Goal: Information Seeking & Learning: Understand process/instructions

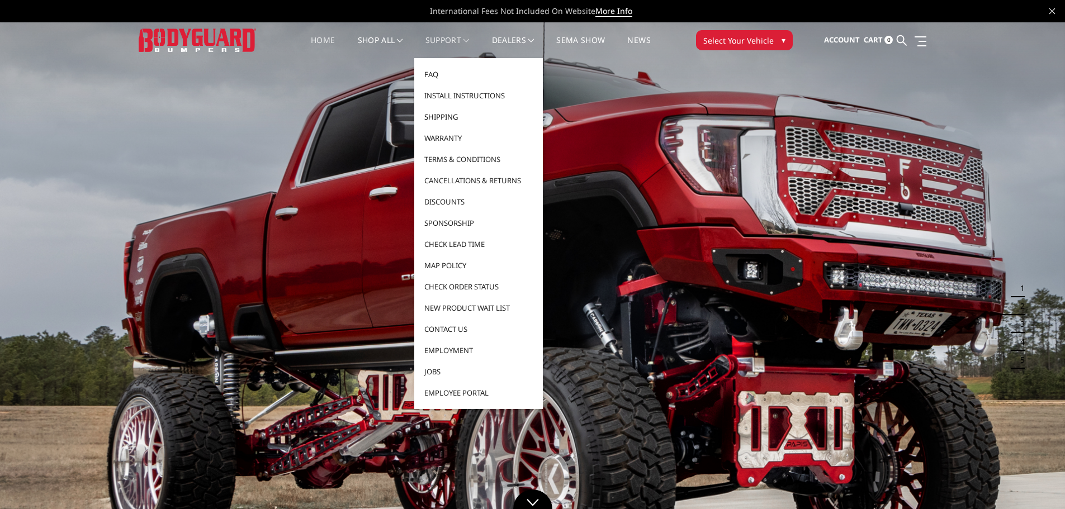
click at [450, 111] on link "Shipping" at bounding box center [479, 116] width 120 height 21
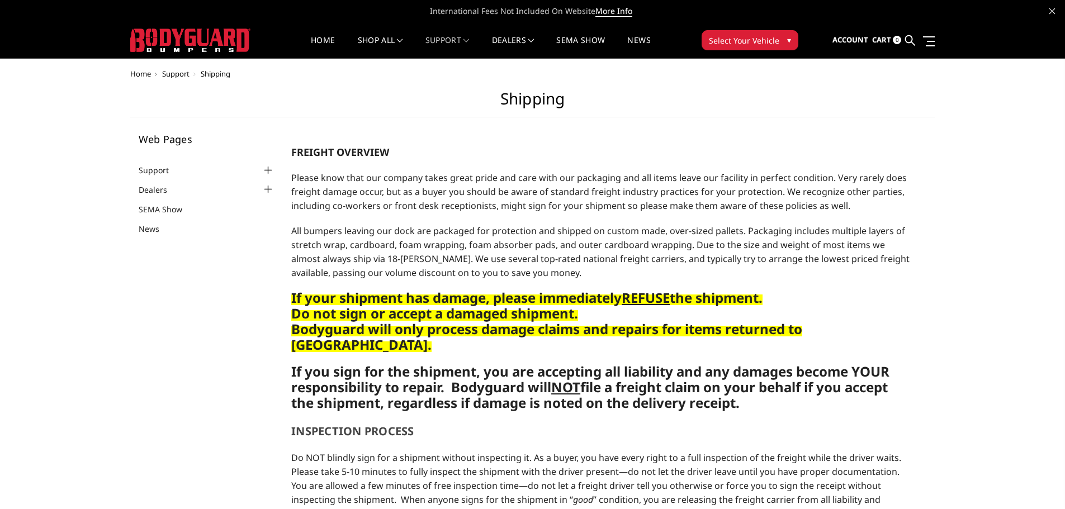
click at [450, 117] on h1 "Shipping" at bounding box center [532, 103] width 805 height 28
click at [265, 168] on div at bounding box center [267, 170] width 13 height 13
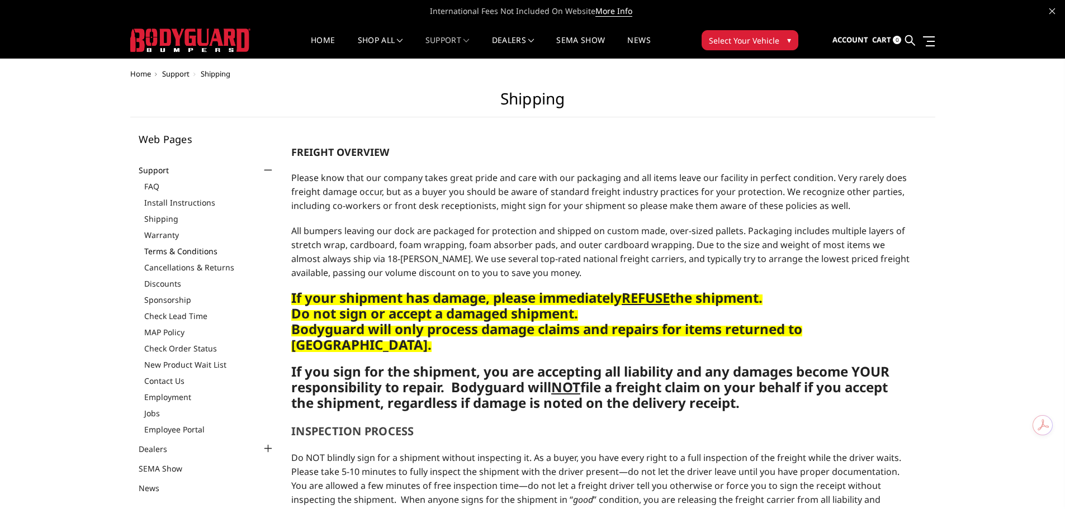
click at [185, 249] on link "Terms & Conditions" at bounding box center [209, 252] width 131 height 12
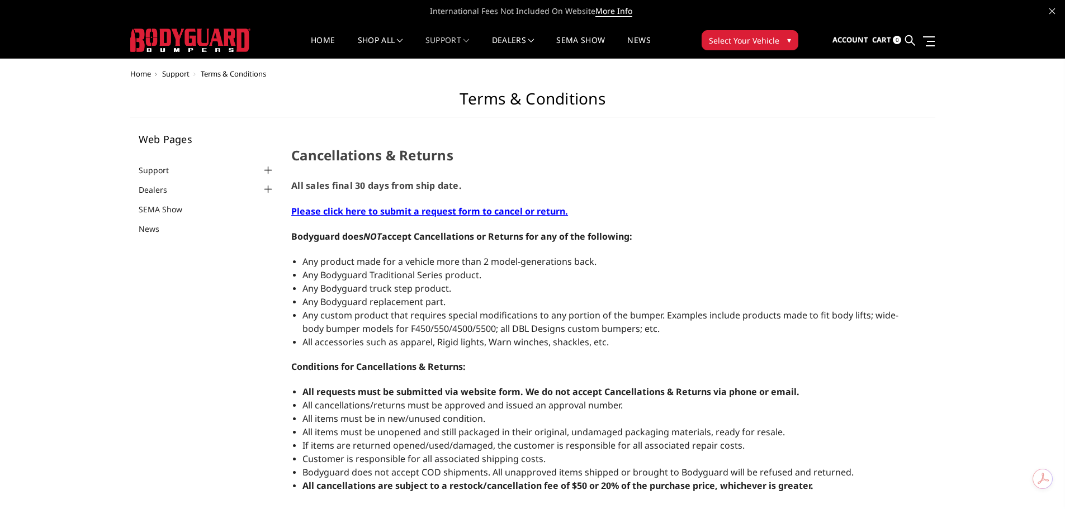
click at [266, 169] on div at bounding box center [267, 170] width 13 height 13
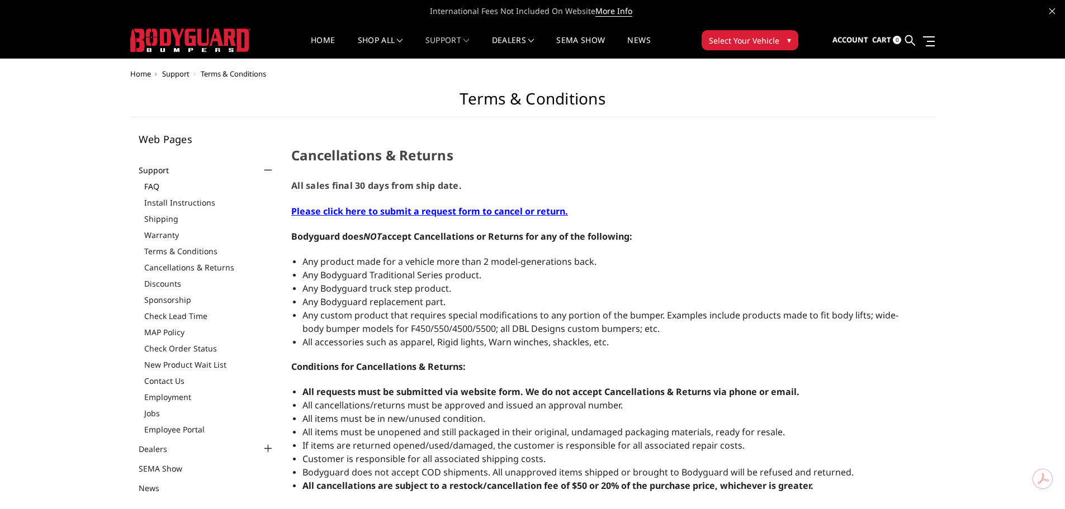
click at [156, 188] on link "FAQ" at bounding box center [209, 187] width 131 height 12
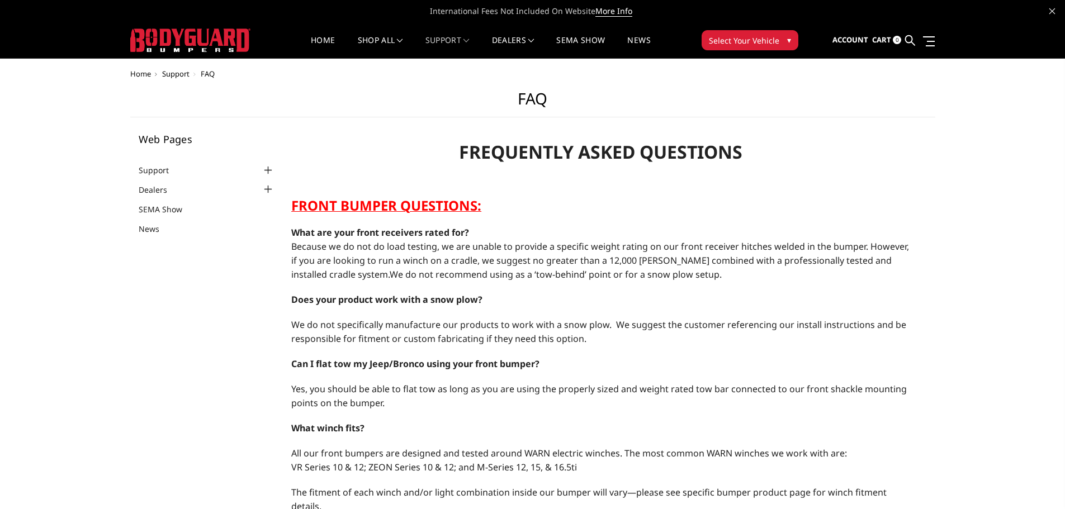
select select "US"
click at [267, 168] on div at bounding box center [267, 170] width 13 height 13
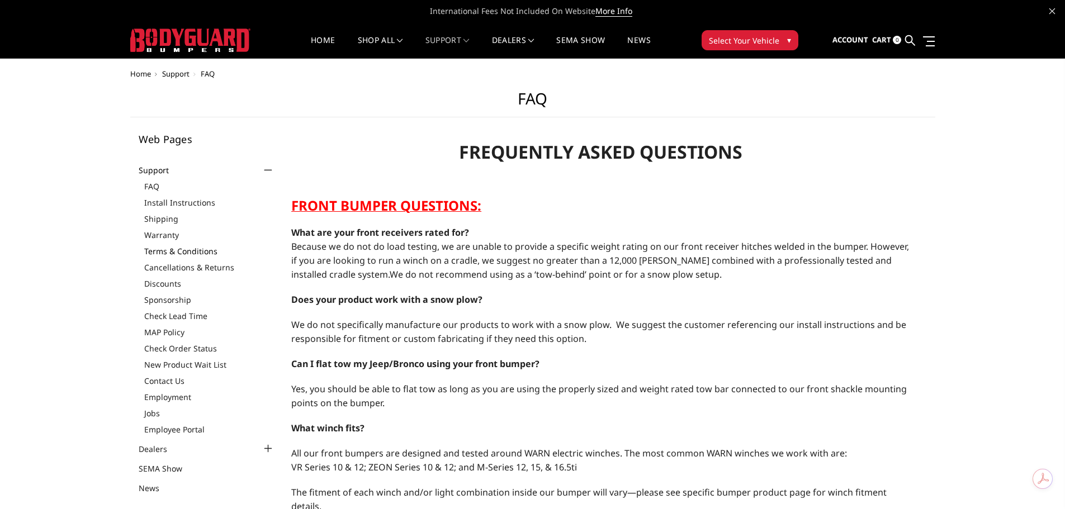
click at [177, 252] on link "Terms & Conditions" at bounding box center [209, 252] width 131 height 12
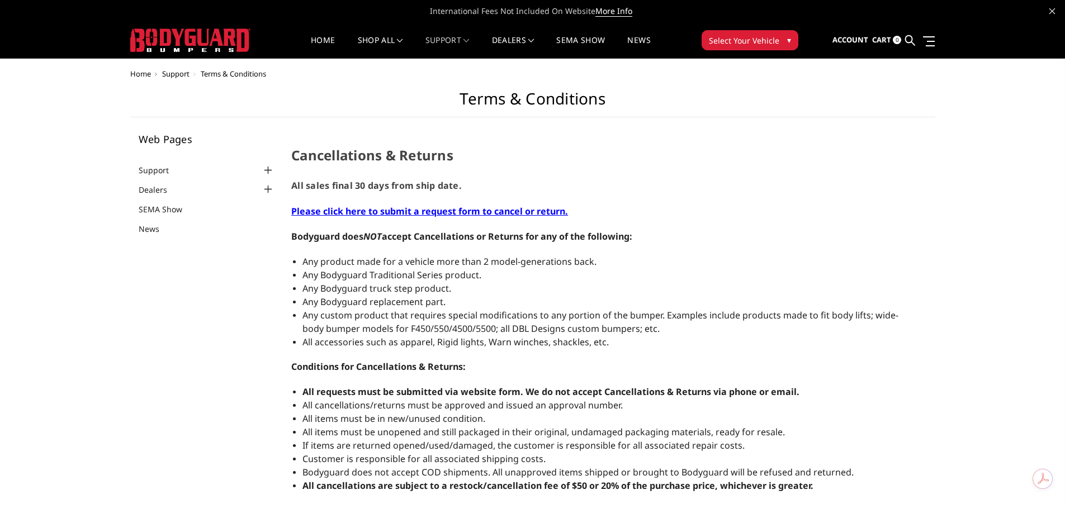
click at [269, 171] on div at bounding box center [267, 170] width 13 height 13
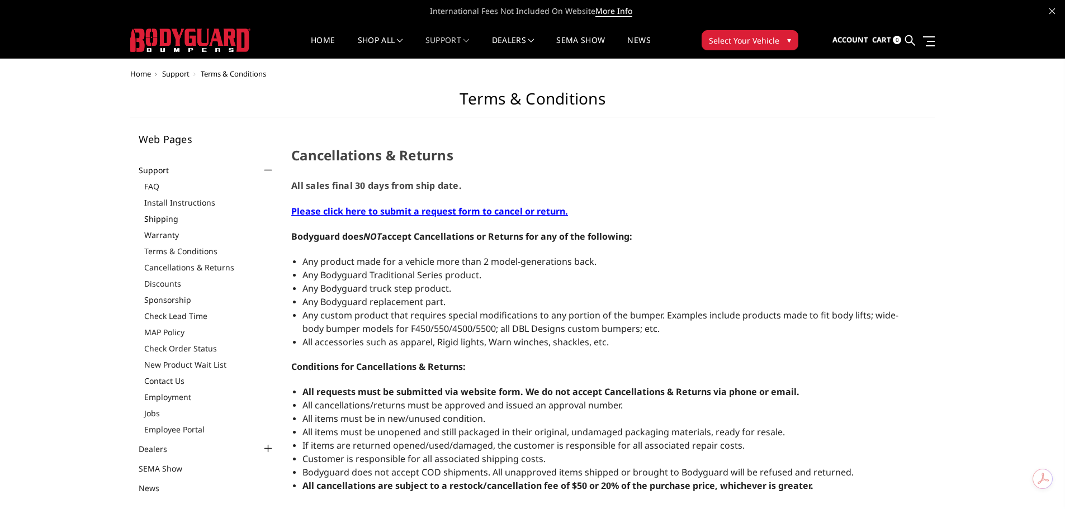
click at [173, 219] on link "Shipping" at bounding box center [209, 219] width 131 height 12
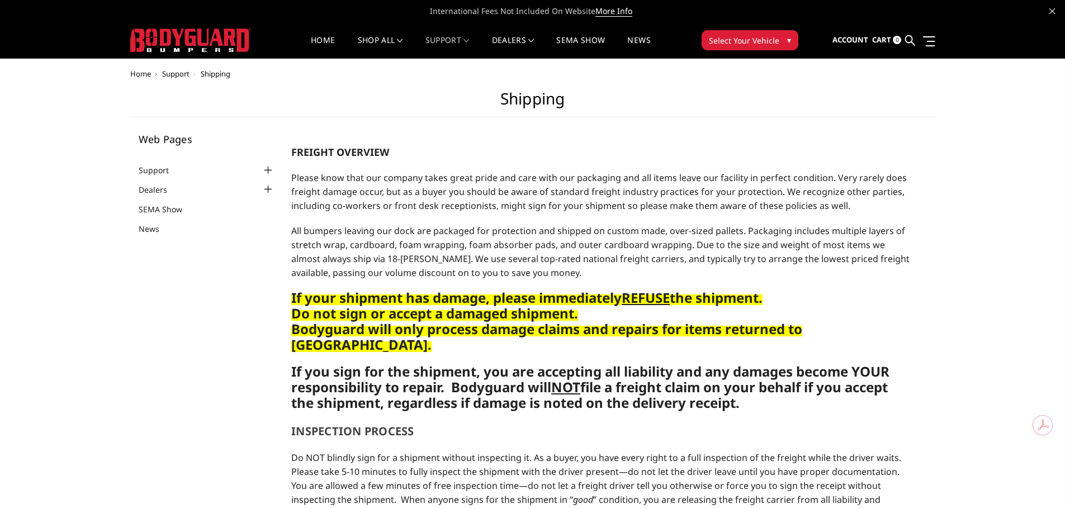
click at [268, 169] on div at bounding box center [267, 170] width 13 height 13
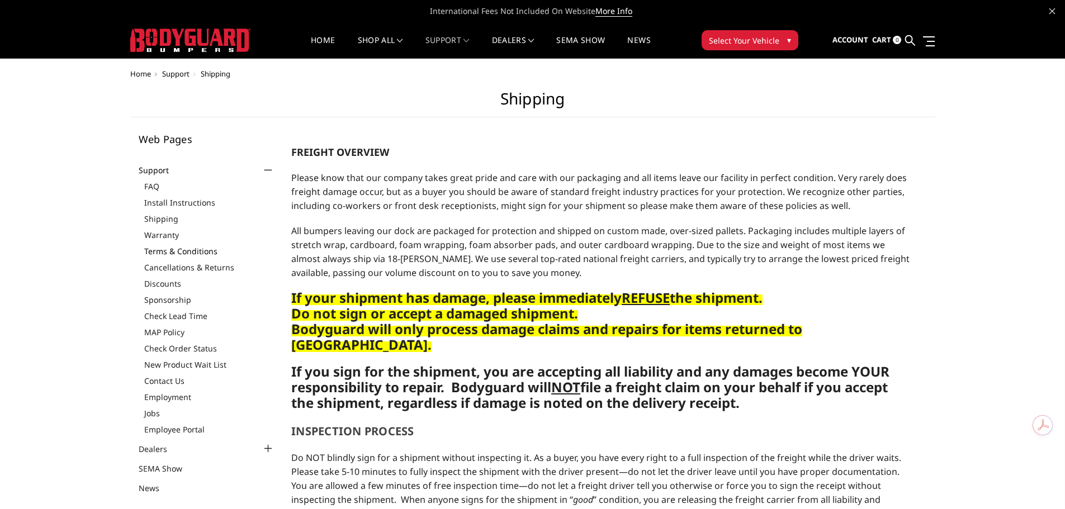
click at [205, 252] on link "Terms & Conditions" at bounding box center [209, 252] width 131 height 12
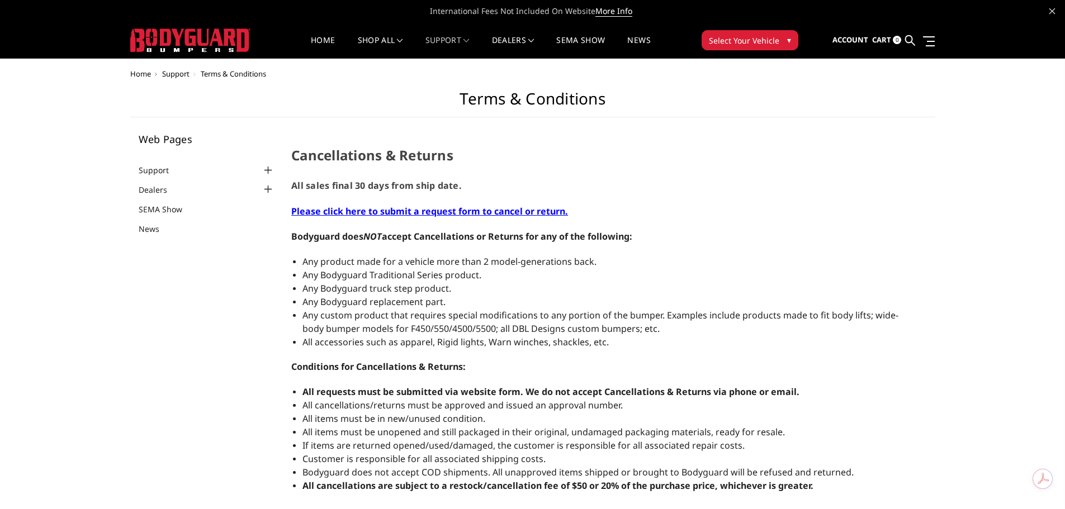
click at [269, 170] on div at bounding box center [267, 170] width 13 height 13
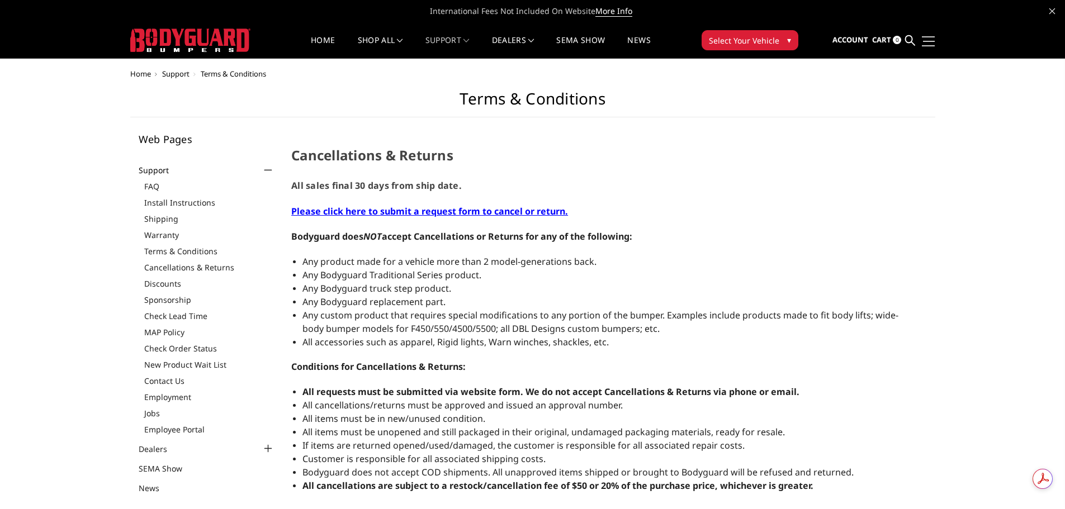
click at [927, 43] on link at bounding box center [927, 41] width 16 height 12
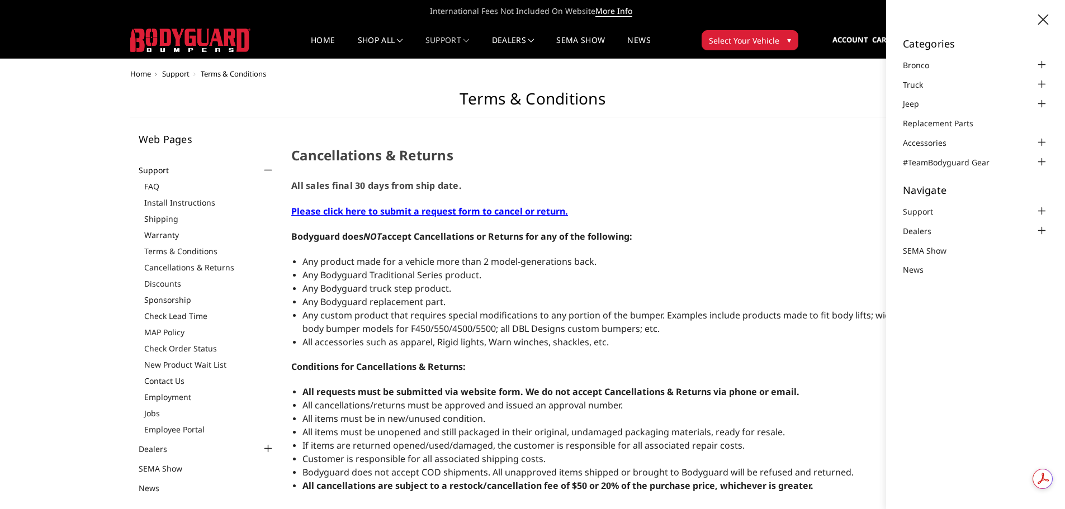
click at [1042, 22] on icon at bounding box center [1043, 20] width 10 height 10
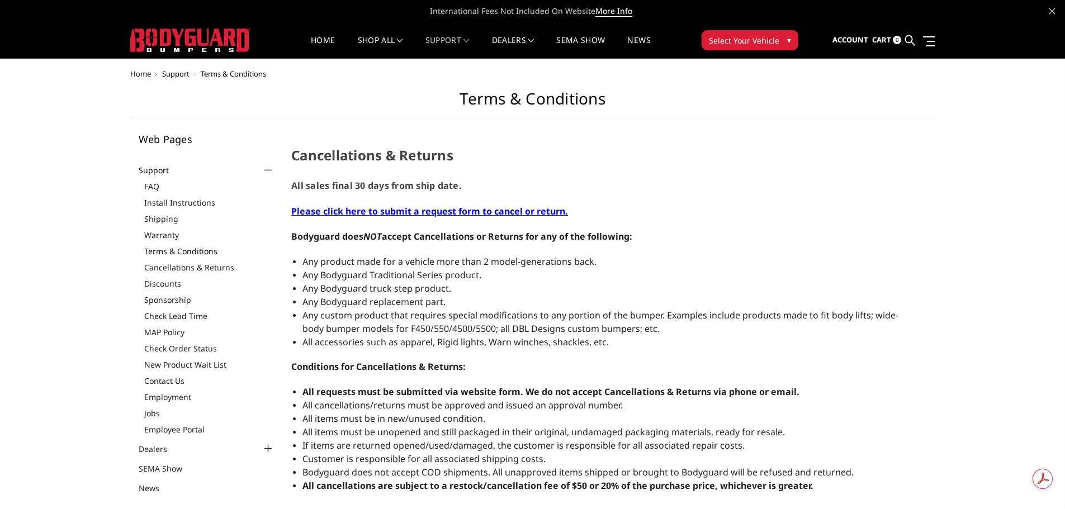
click at [191, 251] on link "Terms & Conditions" at bounding box center [209, 252] width 131 height 12
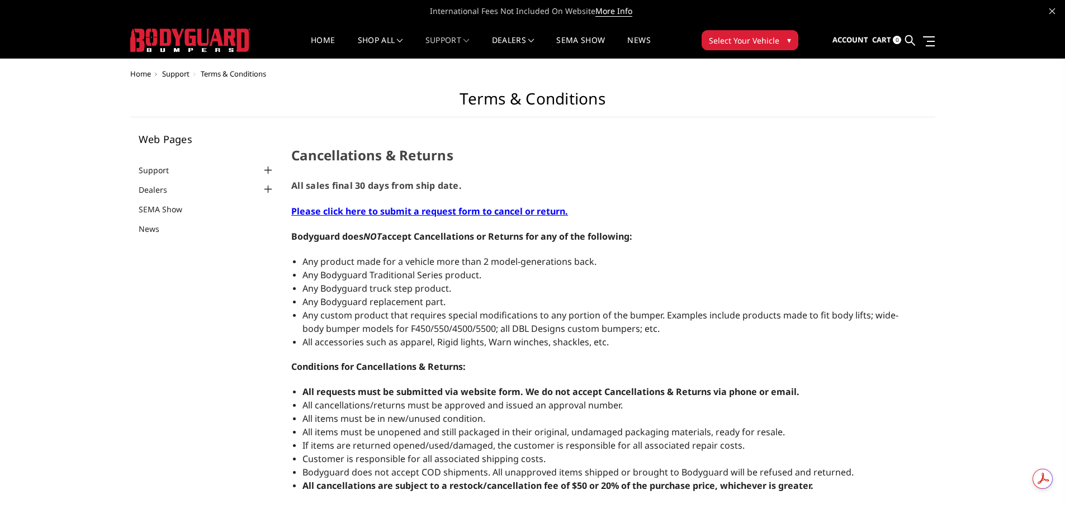
click at [266, 188] on div at bounding box center [267, 189] width 13 height 13
click at [157, 248] on link "News" at bounding box center [156, 245] width 35 height 12
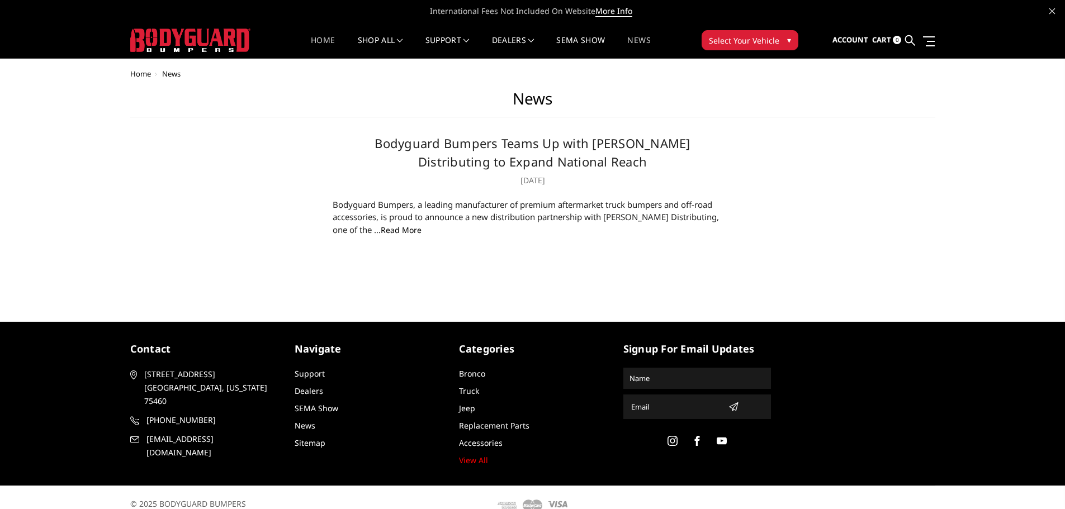
click at [320, 40] on link "Home" at bounding box center [323, 47] width 24 height 22
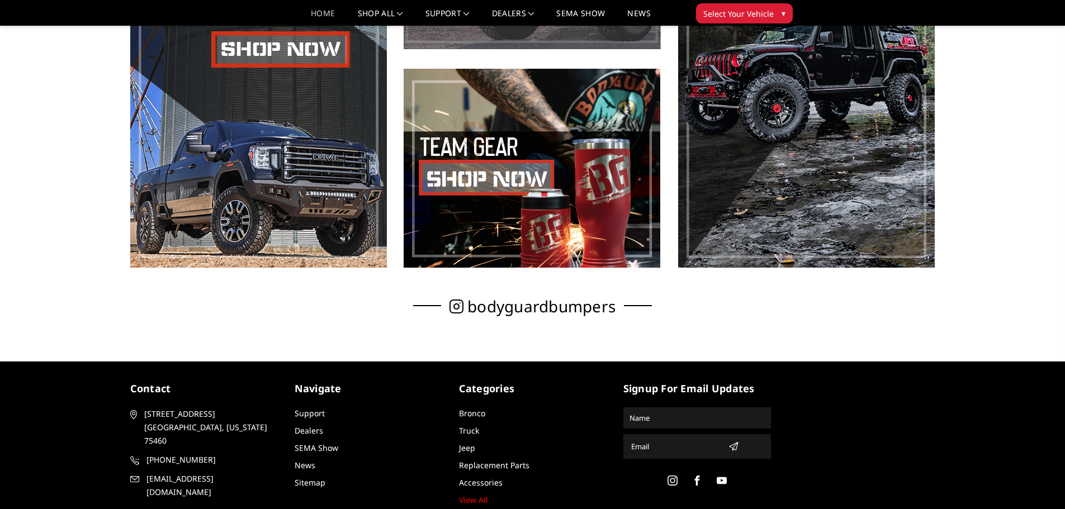
scroll to position [789, 0]
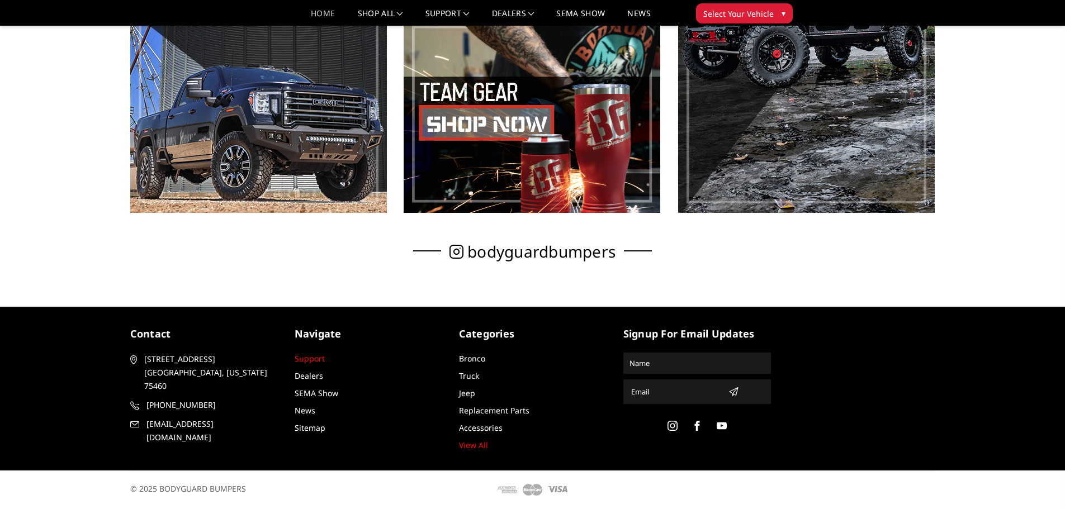
click at [320, 358] on link "Support" at bounding box center [310, 358] width 30 height 11
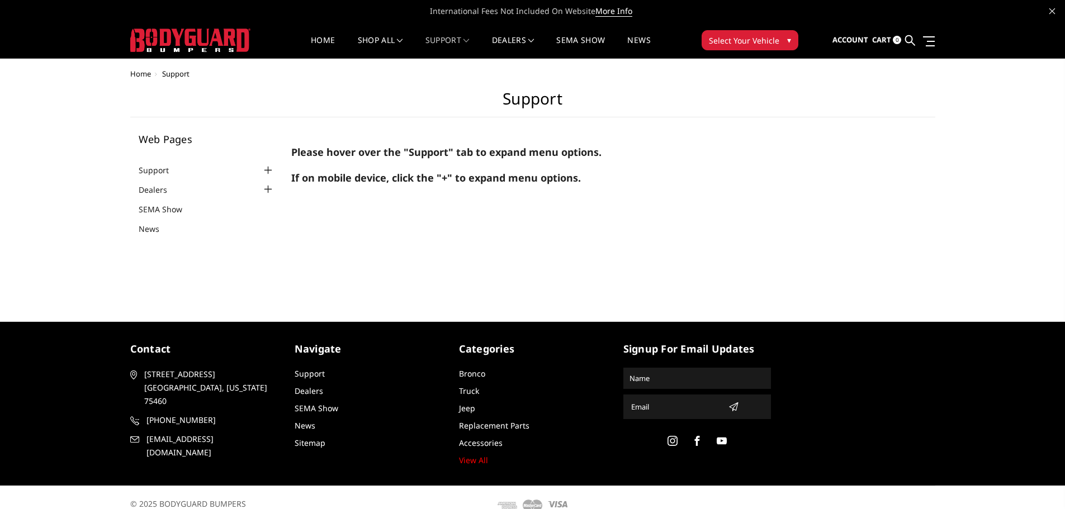
click at [268, 172] on div at bounding box center [267, 170] width 13 height 13
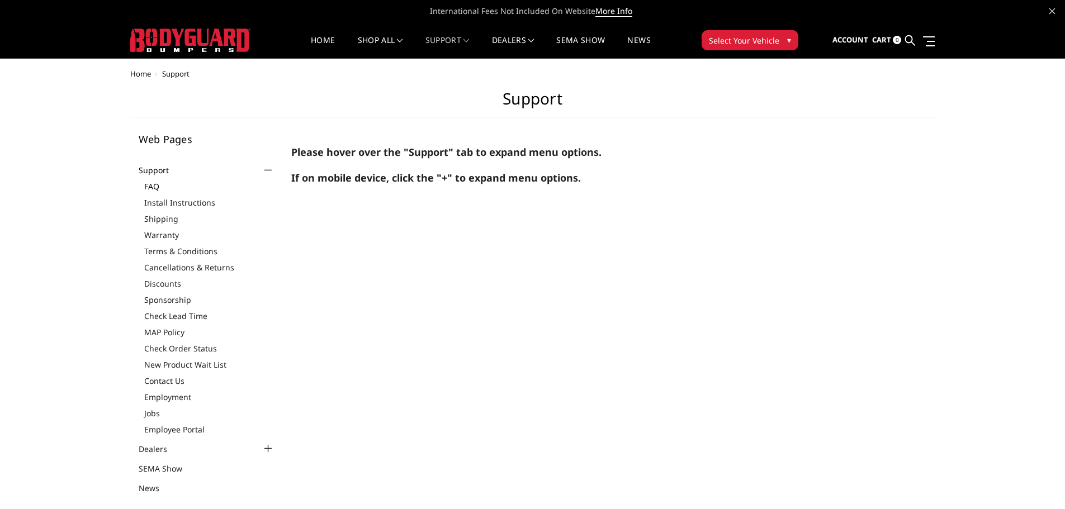
click at [158, 191] on link "FAQ" at bounding box center [209, 187] width 131 height 12
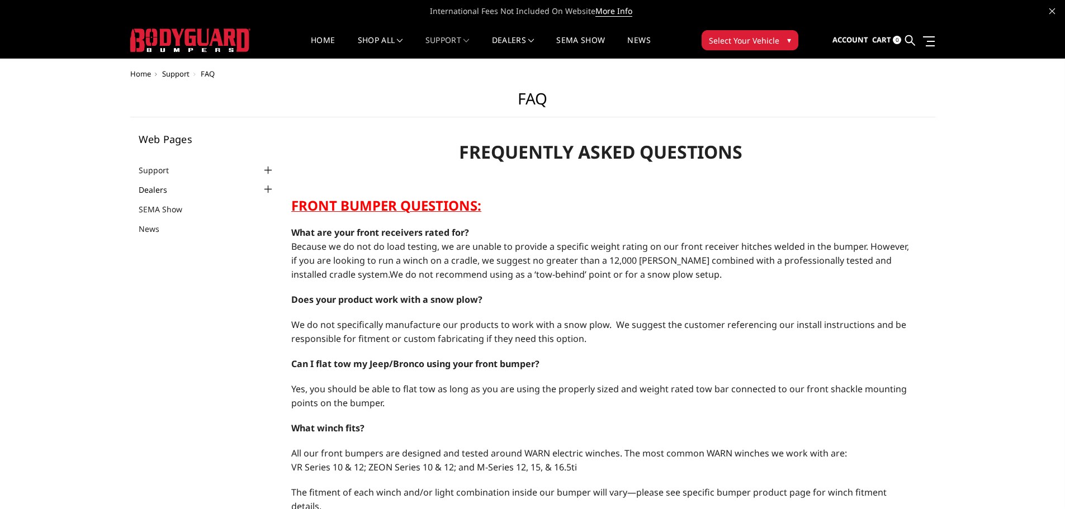
select select "US"
click at [912, 41] on icon at bounding box center [910, 40] width 10 height 10
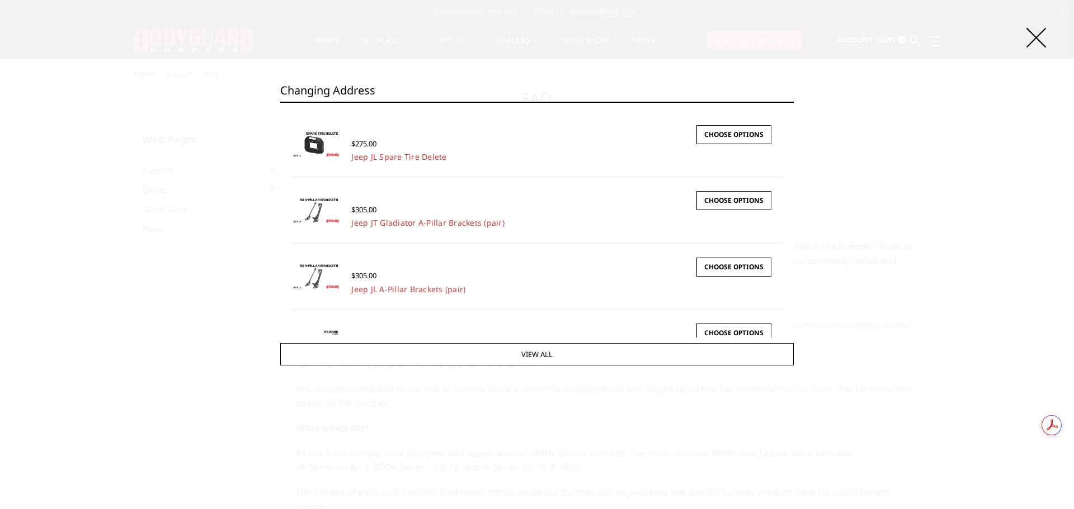
drag, startPoint x: 329, startPoint y: 88, endPoint x: 173, endPoint y: 75, distance: 156.6
click at [173, 75] on div "Search changing address Search × Quick view $275.00 Jeep JL Spare Tire Delete 2…" at bounding box center [537, 254] width 1074 height 509
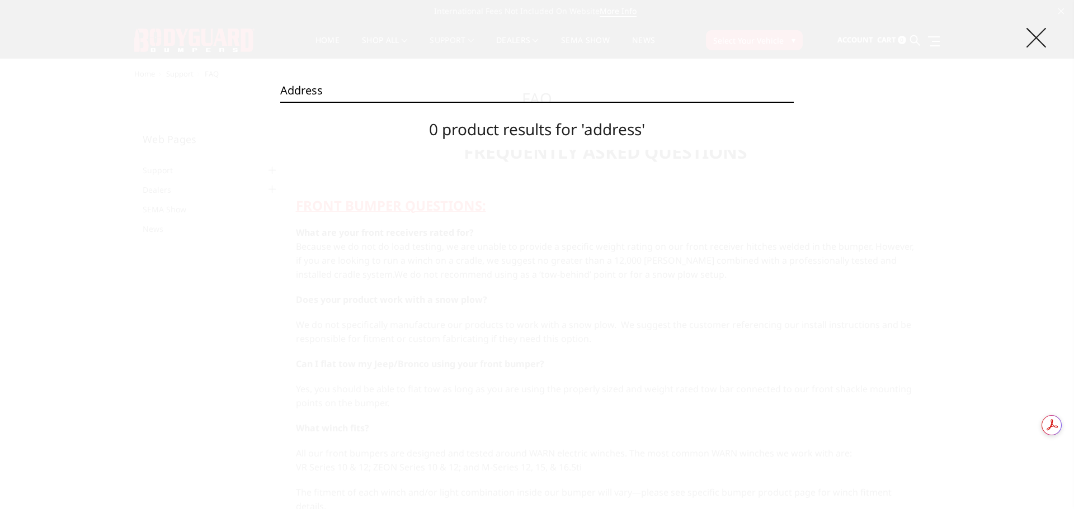
type input "address"
click at [1040, 41] on icon at bounding box center [1036, 38] width 20 height 20
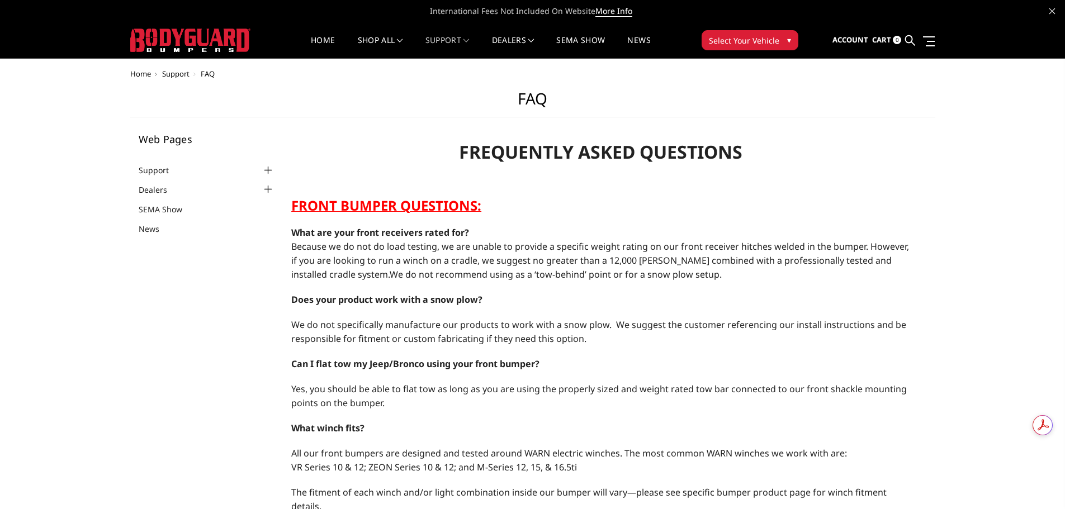
click at [267, 169] on div at bounding box center [267, 170] width 13 height 13
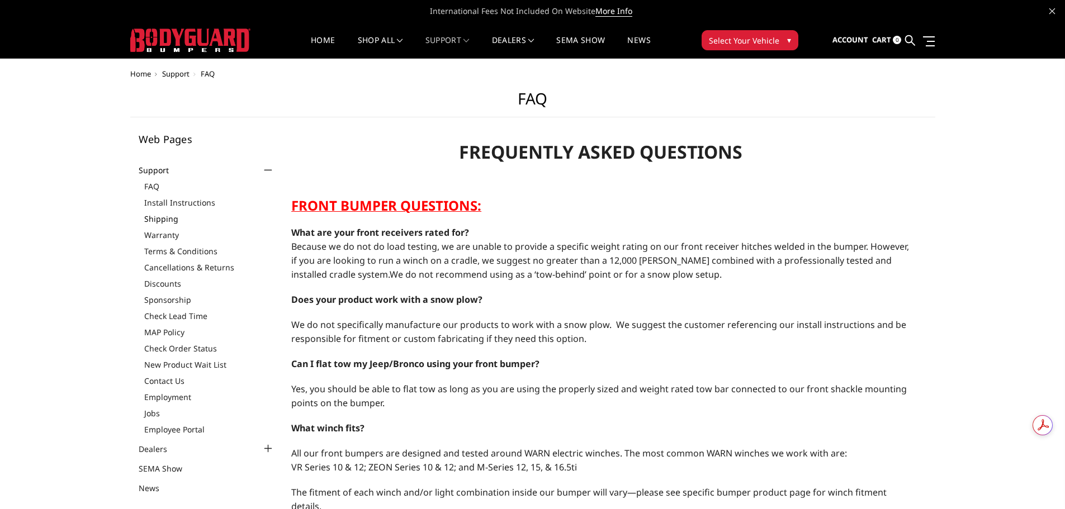
click at [172, 216] on link "Shipping" at bounding box center [209, 219] width 131 height 12
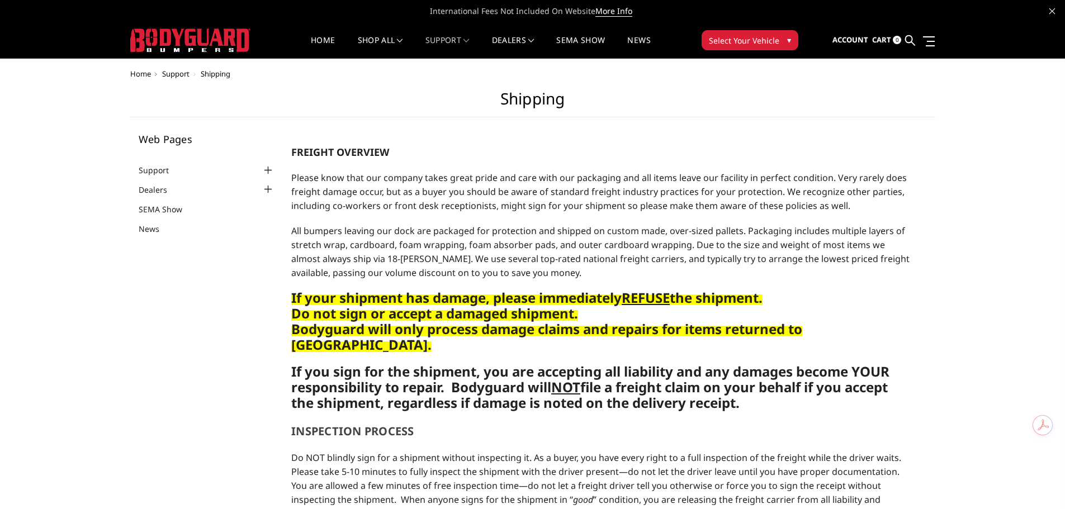
click at [266, 171] on div at bounding box center [267, 170] width 13 height 13
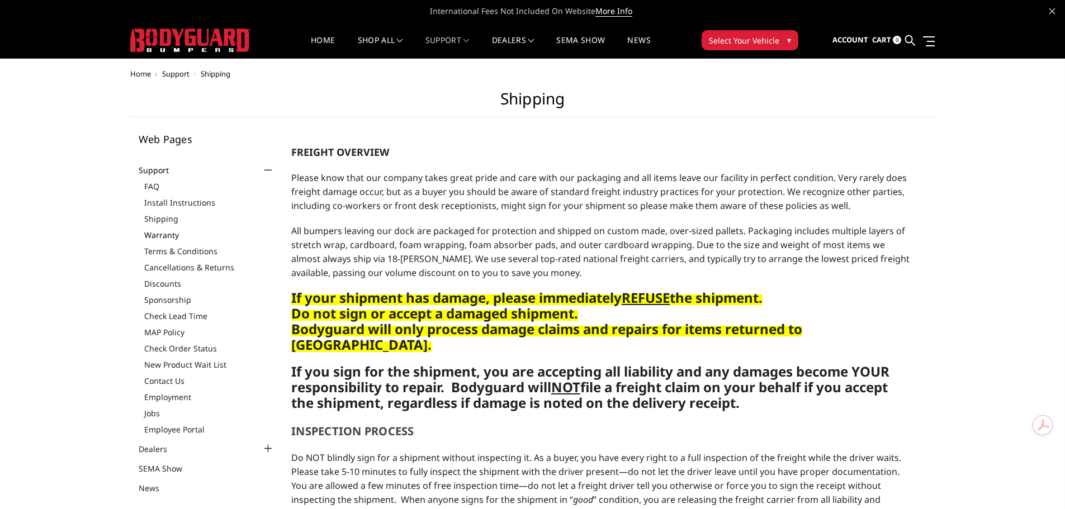
click at [174, 235] on link "Warranty" at bounding box center [209, 235] width 131 height 12
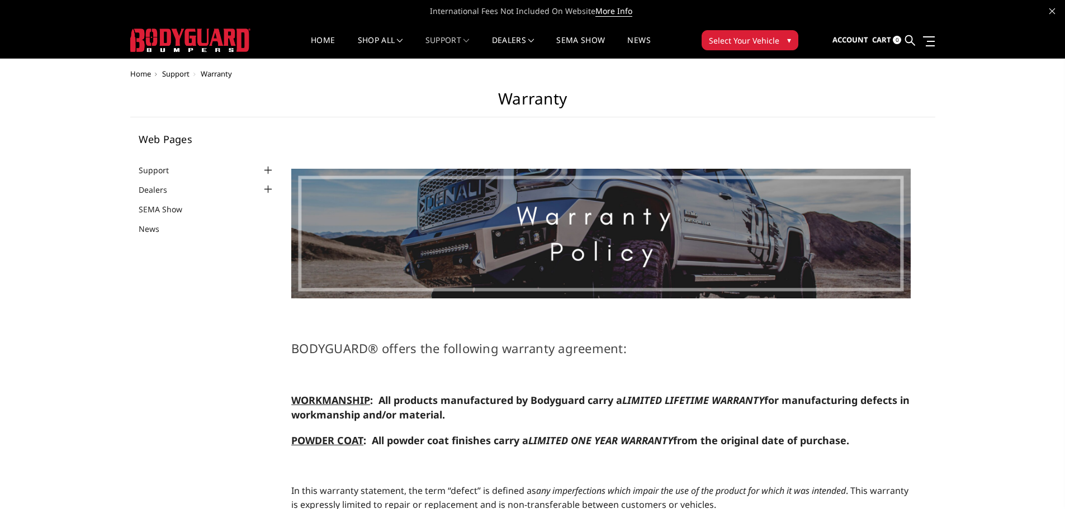
select select "US"
click at [267, 170] on div at bounding box center [267, 170] width 13 height 13
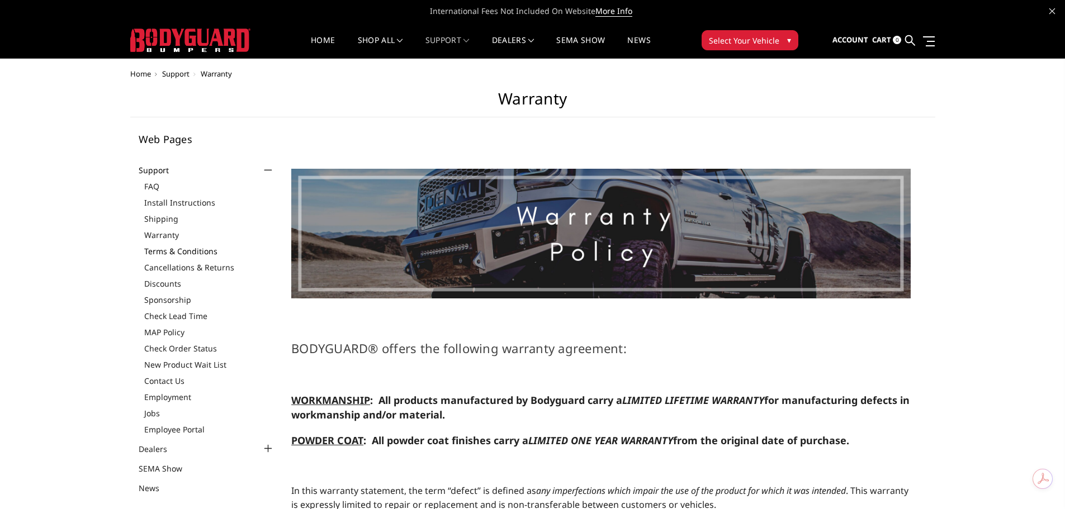
click at [173, 252] on link "Terms & Conditions" at bounding box center [209, 252] width 131 height 12
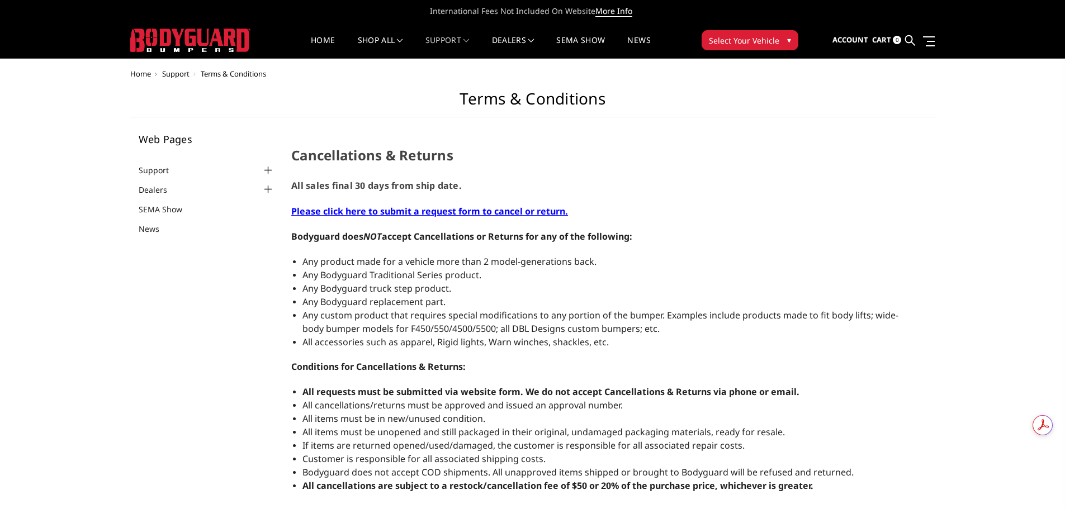
click at [1052, 8] on link at bounding box center [1053, 10] width 6 height 12
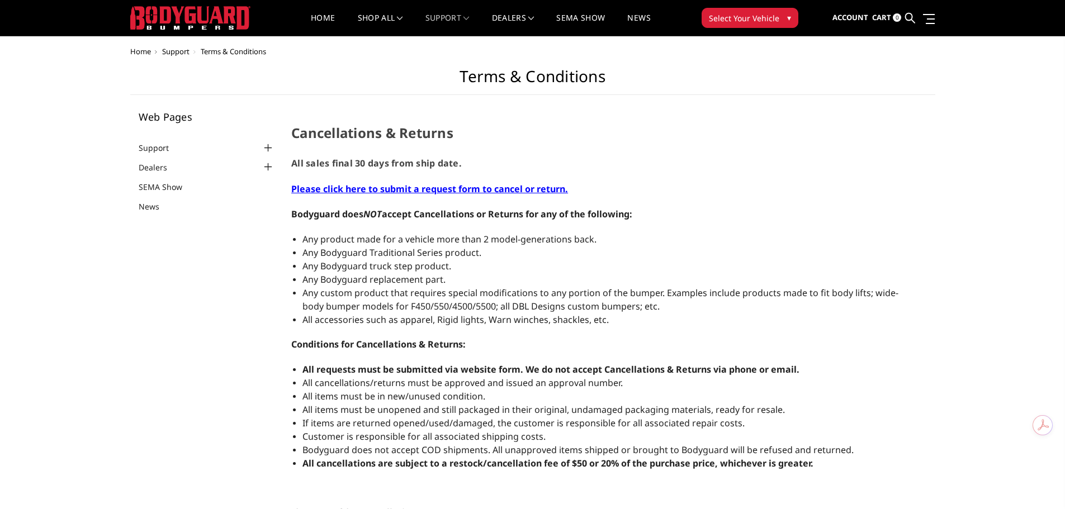
click at [267, 144] on div at bounding box center [267, 147] width 13 height 13
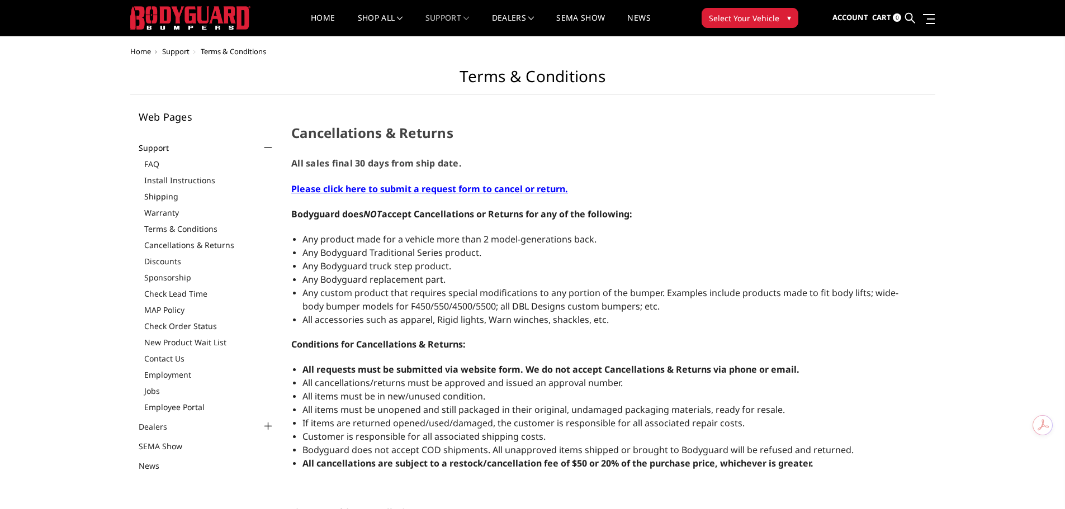
click at [174, 196] on link "Shipping" at bounding box center [209, 197] width 131 height 12
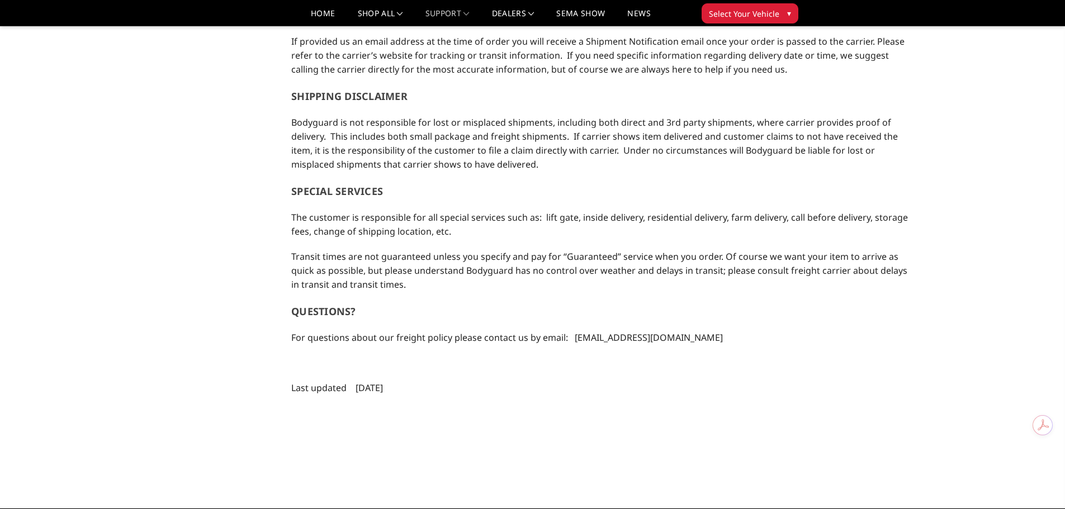
scroll to position [895, 0]
